Goal: Information Seeking & Learning: Learn about a topic

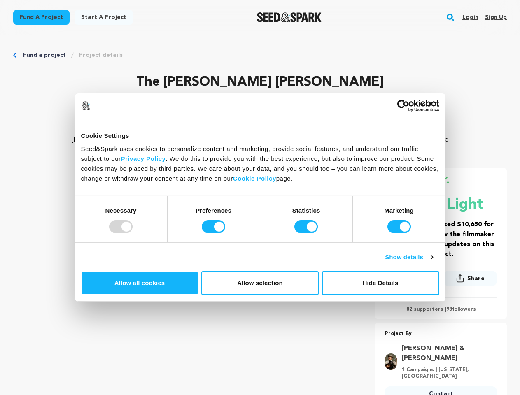
click at [133, 234] on div at bounding box center [120, 226] width 23 height 13
click at [225, 234] on input "Preferences" at bounding box center [213, 226] width 23 height 13
checkbox input "false"
click at [307, 234] on input "Statistics" at bounding box center [306, 226] width 23 height 13
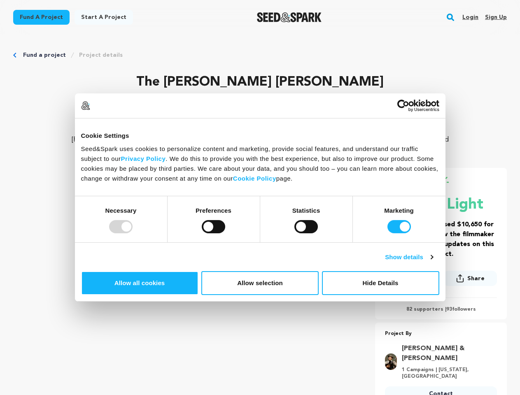
checkbox input "false"
click at [388, 234] on input "Marketing" at bounding box center [399, 226] width 23 height 13
checkbox input "false"
click at [433, 262] on link "Show details" at bounding box center [409, 258] width 48 height 10
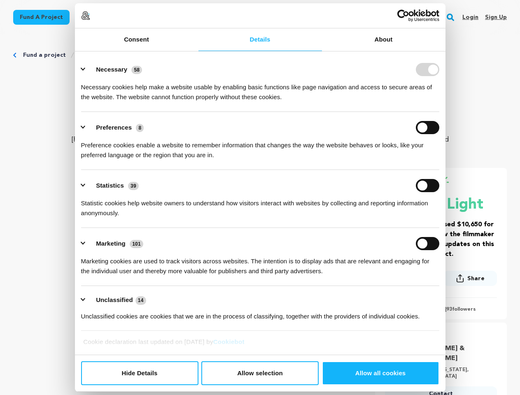
click at [443, 288] on ul "Necessary 58 Necessary cookies help make a website usable by enabling basic fun…" at bounding box center [260, 193] width 366 height 278
click at [443, 315] on ul "Necessary 58 Necessary cookies help make a website usable by enabling basic fun…" at bounding box center [260, 193] width 366 height 278
click at [455, 341] on div "Project By [PERSON_NAME] & [PERSON_NAME] 1 Campaigns | [US_STATE], [GEOGRAPHIC_…" at bounding box center [441, 367] width 132 height 75
click at [452, 17] on rect "button" at bounding box center [451, 17] width 10 height 10
click at [90, 20] on img at bounding box center [85, 15] width 9 height 9
